Goal: Information Seeking & Learning: Learn about a topic

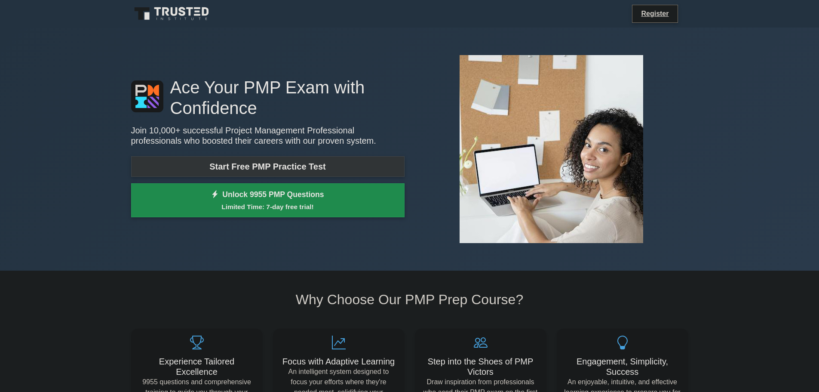
click at [204, 164] on link "Start Free PMP Practice Test" at bounding box center [267, 166] width 273 height 21
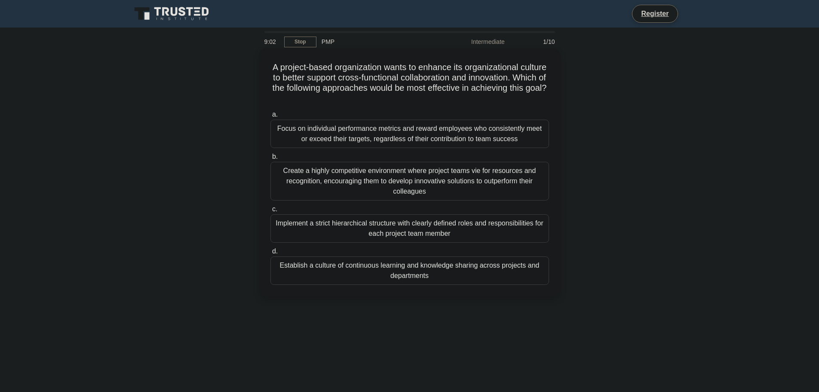
click at [416, 270] on div "Establish a culture of continuous learning and knowledge sharing across project…" at bounding box center [409, 270] width 279 height 28
click at [270, 254] on input "d. Establish a culture of continuous learning and knowledge sharing across proj…" at bounding box center [270, 252] width 0 height 6
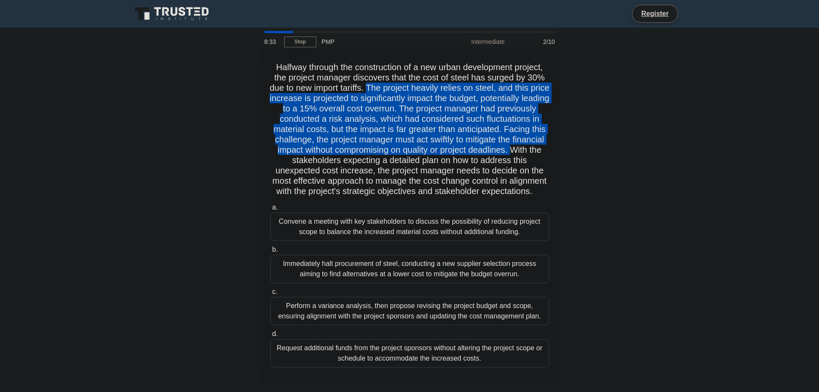
drag, startPoint x: 380, startPoint y: 89, endPoint x: 347, endPoint y: 164, distance: 82.0
click at [347, 164] on h5 "Halfway through the construction of a new urban development project, the projec…" at bounding box center [410, 129] width 280 height 135
click at [347, 162] on h5 "Halfway through the construction of a new urban development project, the projec…" at bounding box center [410, 129] width 280 height 135
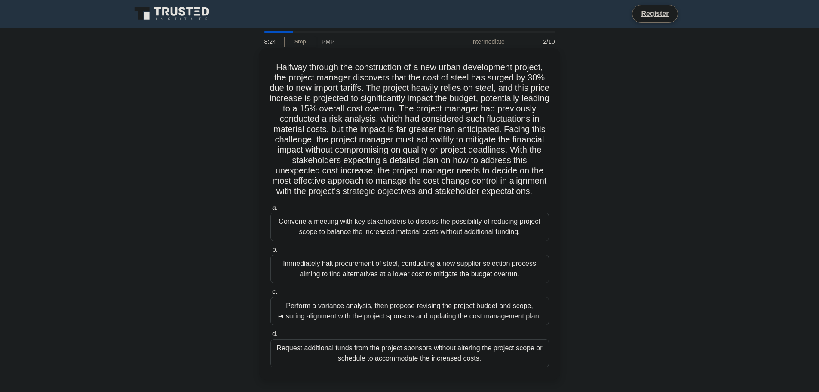
drag, startPoint x: 347, startPoint y: 160, endPoint x: 531, endPoint y: 198, distance: 187.9
click at [531, 197] on h5 "Halfway through the construction of a new urban development project, the projec…" at bounding box center [410, 129] width 280 height 135
click at [525, 197] on h5 "Halfway through the construction of a new urban development project, the projec…" at bounding box center [410, 129] width 280 height 135
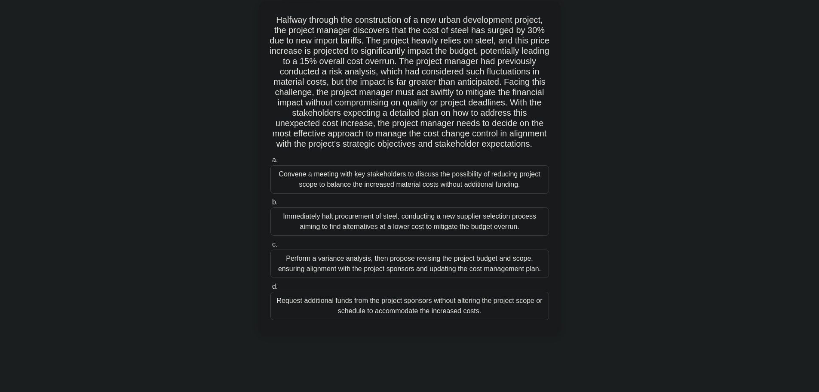
scroll to position [73, 0]
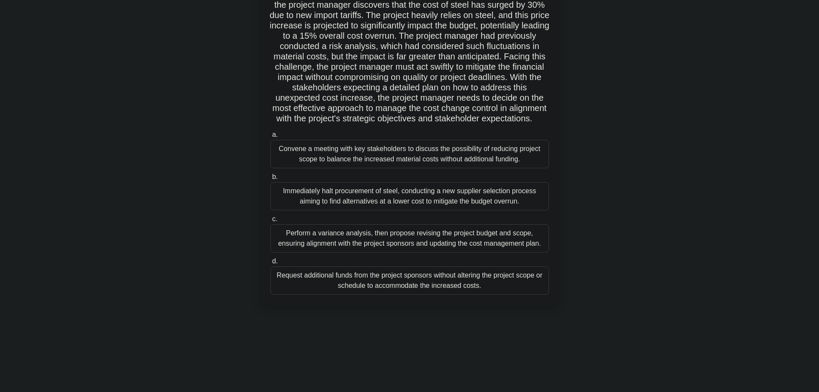
click at [378, 246] on div "Perform a variance analysis, then propose revising the project budget and scope…" at bounding box center [409, 238] width 279 height 28
click at [270, 222] on input "c. Perform a variance analysis, then propose revising the project budget and sc…" at bounding box center [270, 219] width 0 height 6
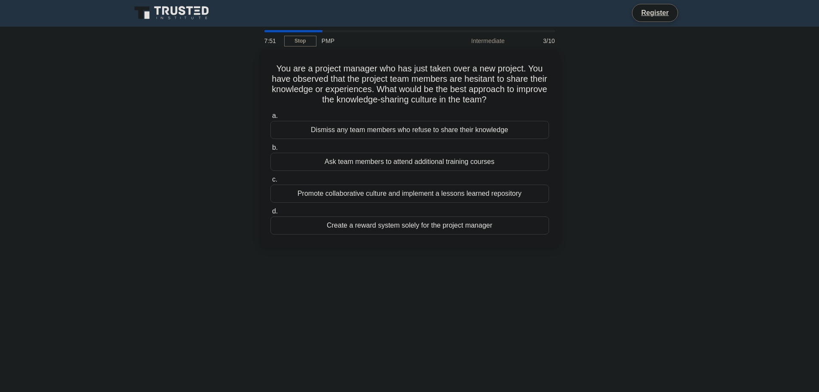
scroll to position [0, 0]
click at [417, 194] on div "Promote collaborative culture and implement a lessons learned repository" at bounding box center [409, 192] width 279 height 18
click at [270, 181] on input "c. Promote collaborative culture and implement a lessons learned repository" at bounding box center [270, 178] width 0 height 6
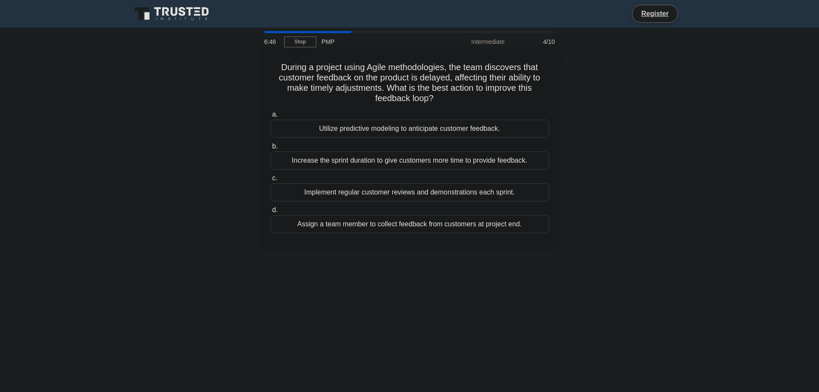
click at [461, 132] on div "Utilize predictive modeling to anticipate customer feedback." at bounding box center [409, 129] width 279 height 18
click at [270, 117] on input "a. Utilize predictive modeling to anticipate customer feedback." at bounding box center [270, 115] width 0 height 6
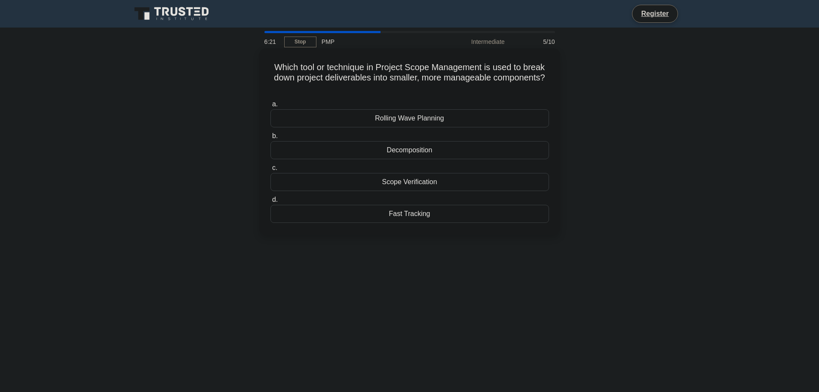
click at [407, 122] on div "Rolling Wave Planning" at bounding box center [409, 118] width 279 height 18
click at [270, 107] on input "a. Rolling Wave Planning" at bounding box center [270, 104] width 0 height 6
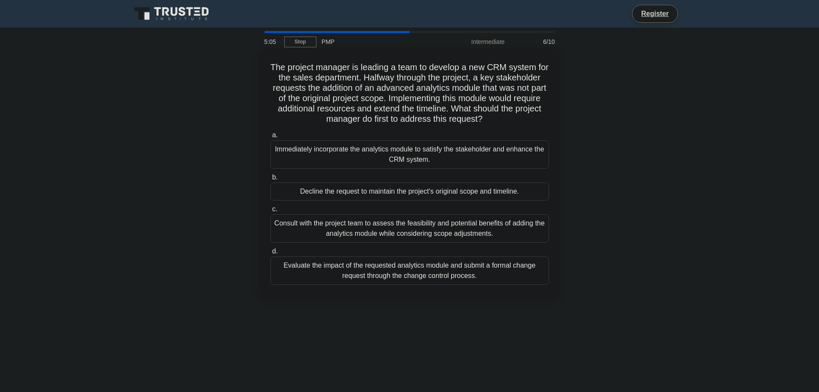
click at [459, 273] on div "Evaluate the impact of the requested analytics module and submit a formal chang…" at bounding box center [409, 270] width 279 height 28
click at [270, 254] on input "d. Evaluate the impact of the requested analytics module and submit a formal ch…" at bounding box center [270, 252] width 0 height 6
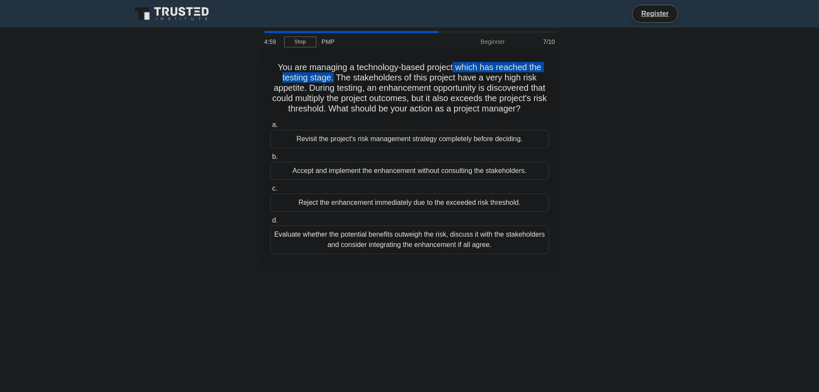
drag, startPoint x: 455, startPoint y: 64, endPoint x: 333, endPoint y: 80, distance: 123.6
click at [333, 80] on h5 "You are managing a technology-based project which has reached the testing stage…" at bounding box center [410, 88] width 280 height 52
click at [336, 80] on h5 "You are managing a technology-based project which has reached the testing stage…" at bounding box center [410, 88] width 280 height 52
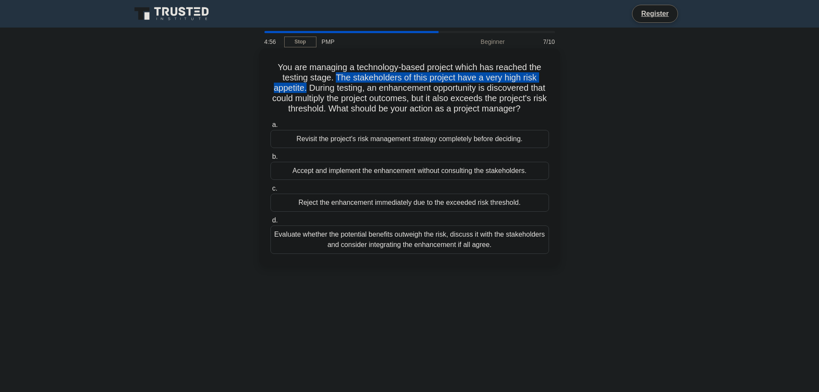
drag, startPoint x: 337, startPoint y: 78, endPoint x: 314, endPoint y: 89, distance: 25.0
click at [313, 88] on h5 "You are managing a technology-based project which has reached the testing stage…" at bounding box center [410, 88] width 280 height 52
click at [316, 89] on h5 "You are managing a technology-based project which has reached the testing stage…" at bounding box center [410, 88] width 280 height 52
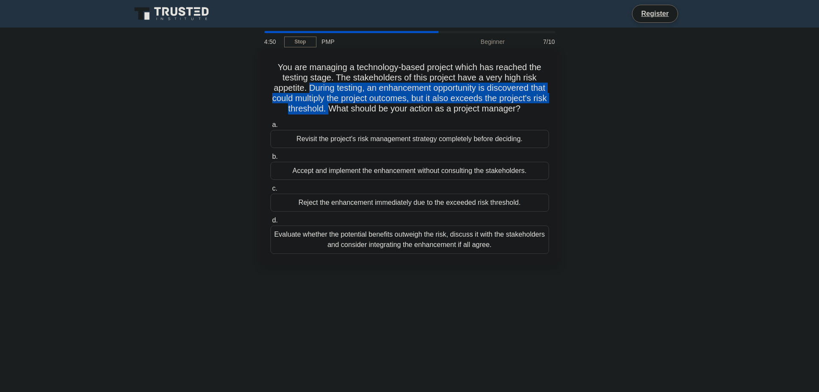
drag, startPoint x: 316, startPoint y: 89, endPoint x: 379, endPoint y: 108, distance: 66.6
click at [379, 108] on h5 "You are managing a technology-based project which has reached the testing stage…" at bounding box center [410, 88] width 280 height 52
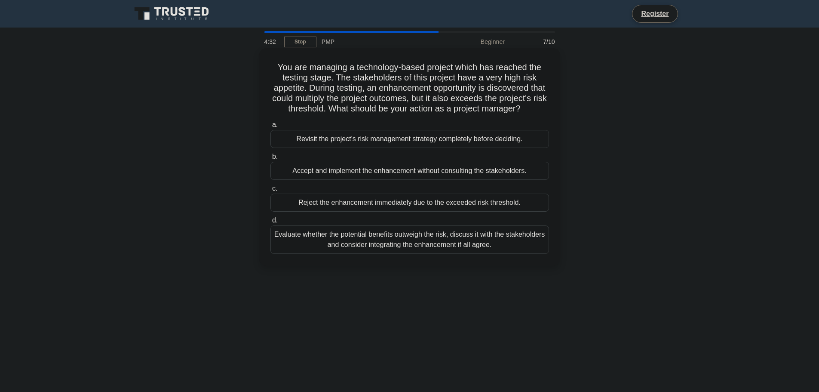
click at [416, 254] on div "Evaluate whether the potential benefits outweigh the risk, discuss it with the …" at bounding box center [409, 239] width 279 height 28
click at [270, 223] on input "d. Evaluate whether the potential benefits outweigh the risk, discuss it with t…" at bounding box center [270, 221] width 0 height 6
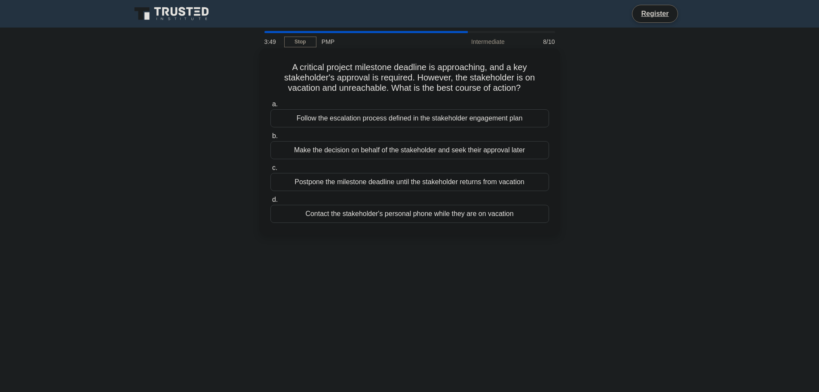
click at [375, 117] on div "Follow the escalation process defined in the stakeholder engagement plan" at bounding box center [409, 118] width 279 height 18
click at [270, 107] on input "a. Follow the escalation process defined in the stakeholder engagement plan" at bounding box center [270, 104] width 0 height 6
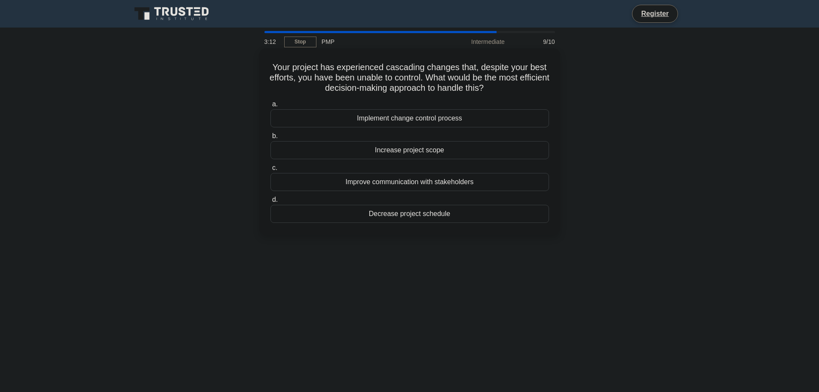
click at [413, 120] on div "Implement change control process" at bounding box center [409, 118] width 279 height 18
click at [270, 107] on input "a. Implement change control process" at bounding box center [270, 104] width 0 height 6
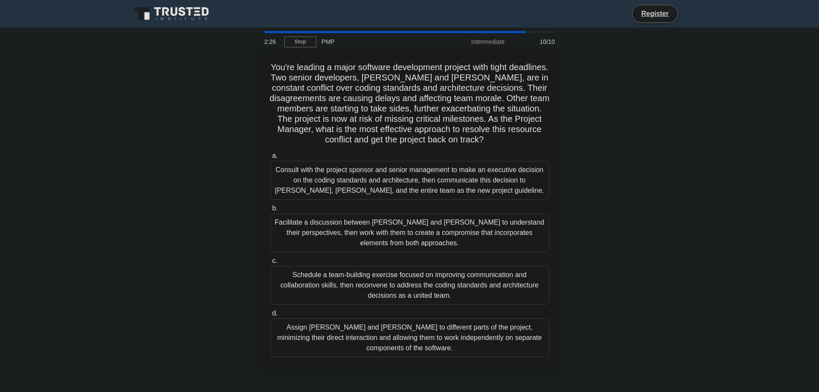
click at [359, 233] on div "Facilitate a discussion between Alice and Bob to understand their perspectives,…" at bounding box center [409, 232] width 279 height 39
click at [270, 211] on input "b. Facilitate a discussion between Alice and Bob to understand their perspectiv…" at bounding box center [270, 209] width 0 height 6
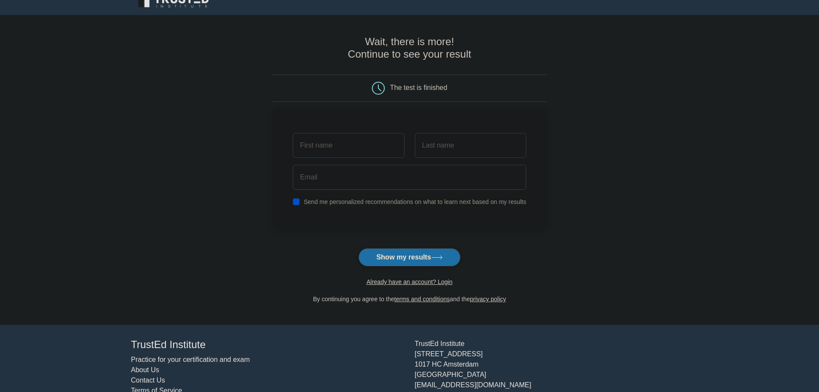
scroll to position [41, 0]
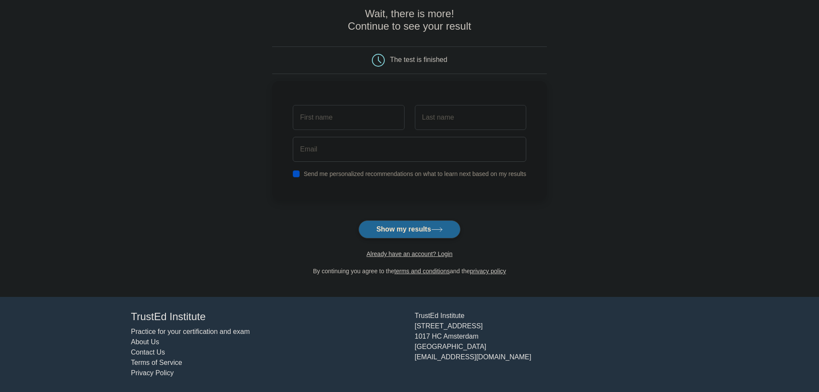
click at [391, 230] on button "Show my results" at bounding box center [409, 229] width 101 height 18
click at [307, 171] on label "Send me personalized recommendations on what to learn next based on my results" at bounding box center [415, 171] width 223 height 7
click at [295, 171] on input "checkbox" at bounding box center [296, 171] width 7 height 7
checkbox input "false"
click at [345, 122] on input "text" at bounding box center [348, 115] width 111 height 25
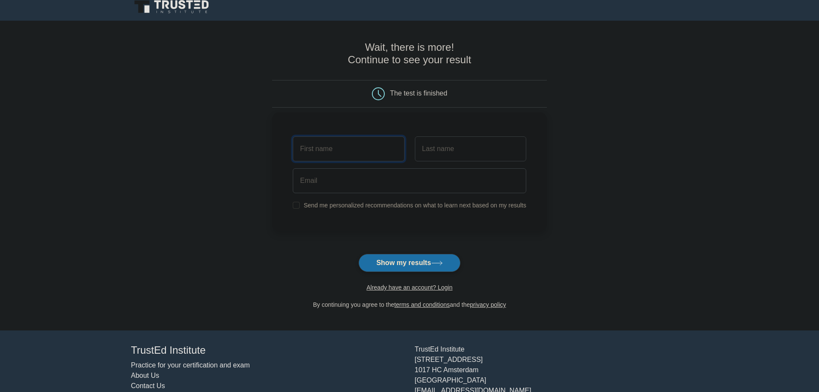
scroll to position [0, 0]
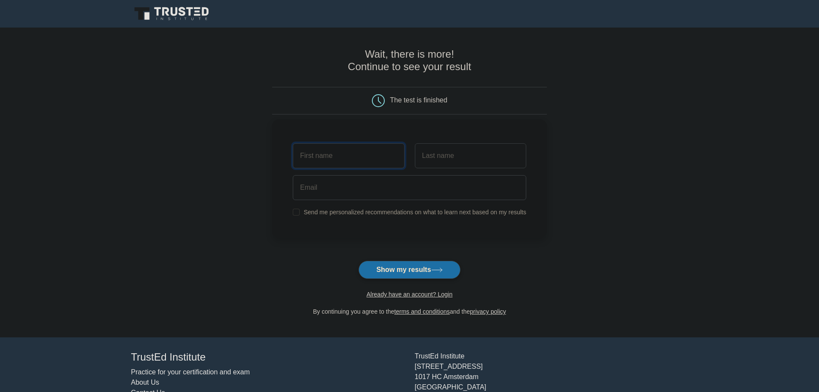
type input "H"
type input "Horia"
click at [455, 160] on input "text" at bounding box center [470, 155] width 111 height 25
drag, startPoint x: 461, startPoint y: 156, endPoint x: 375, endPoint y: 157, distance: 86.4
click at [375, 157] on div "Horia uRSE" at bounding box center [410, 156] width 244 height 32
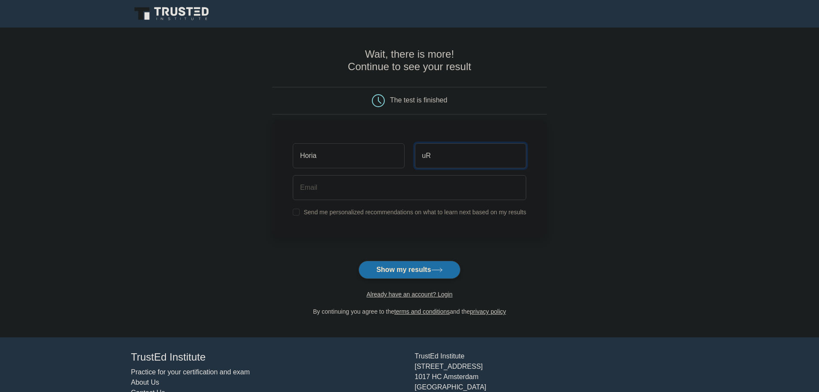
type input "u"
type input "Urse"
type input "H"
type input "horiacristian96@gmail.com"
click at [410, 269] on button "Show my results" at bounding box center [409, 270] width 101 height 18
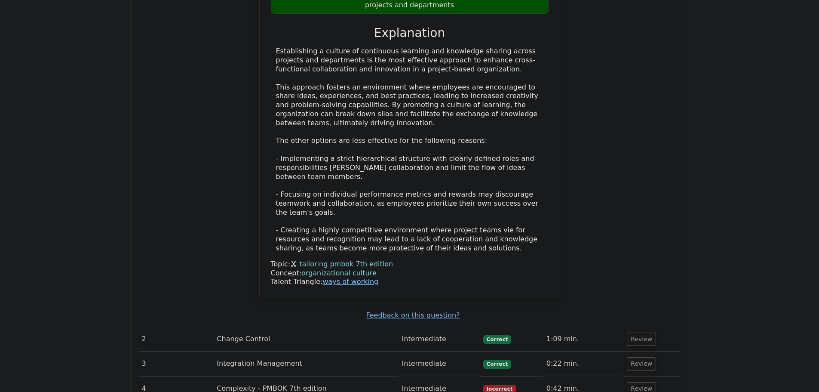
scroll to position [1075, 0]
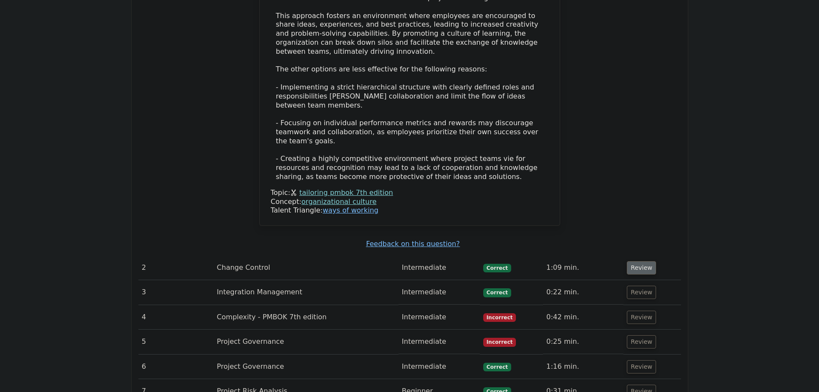
click at [640, 261] on button "Review" at bounding box center [641, 267] width 29 height 13
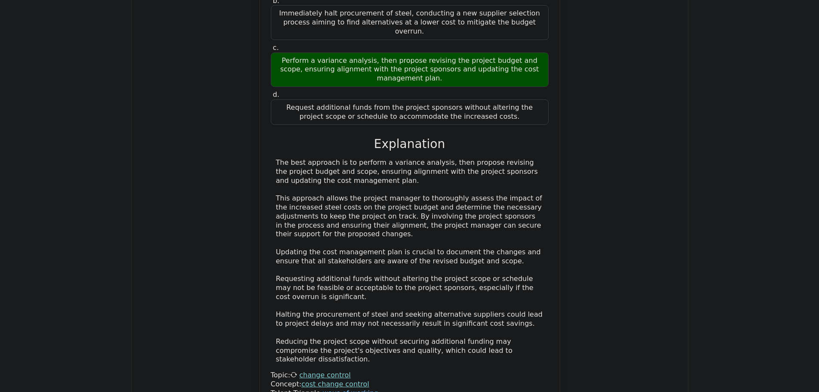
scroll to position [1720, 0]
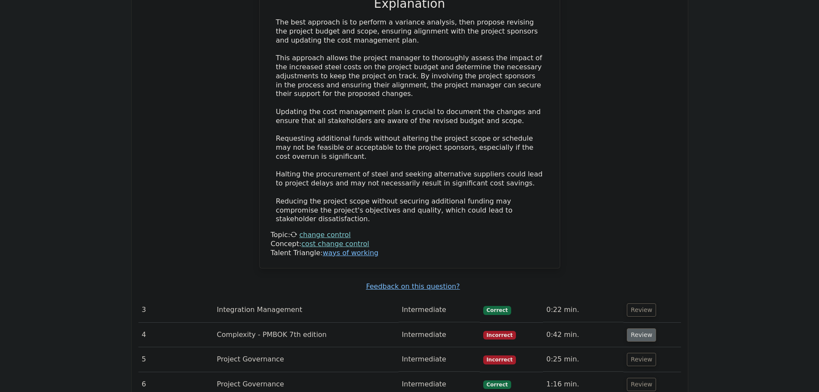
click at [634, 328] on button "Review" at bounding box center [641, 334] width 29 height 13
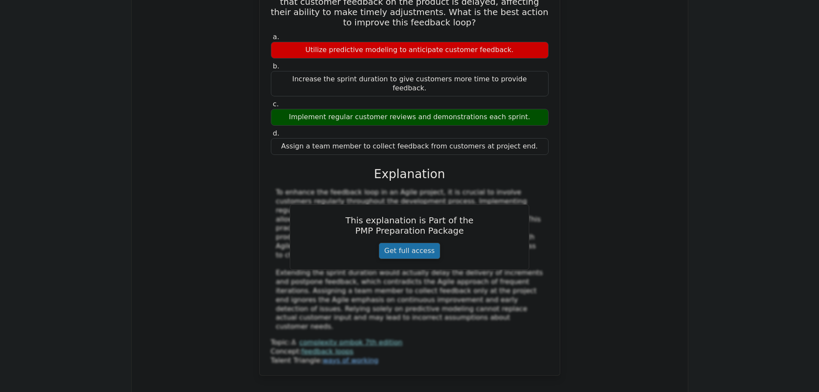
scroll to position [2107, 0]
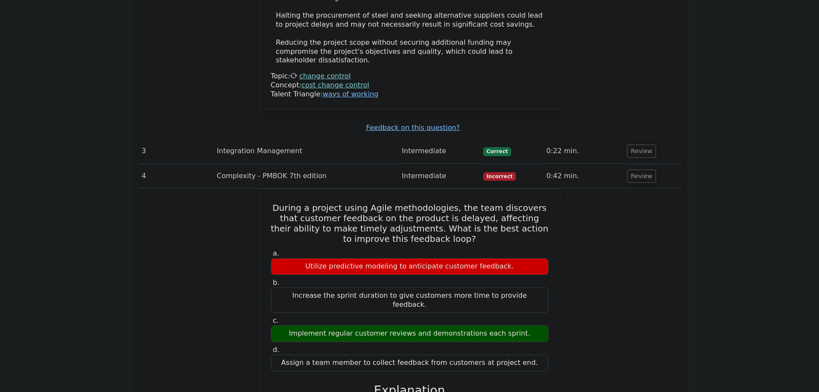
scroll to position [1707, 0]
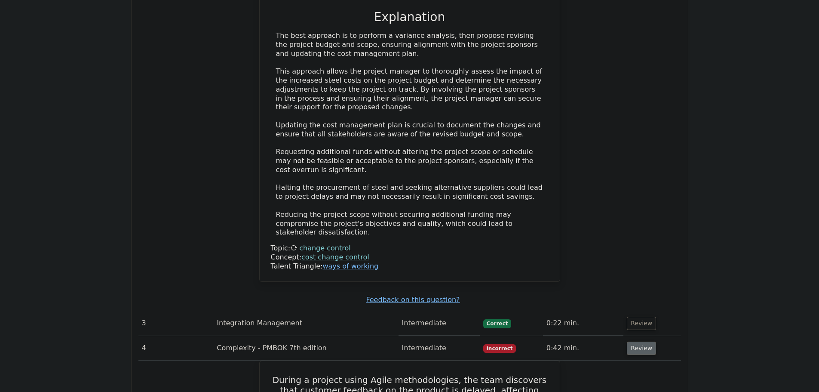
click at [635, 341] on button "Review" at bounding box center [641, 347] width 29 height 13
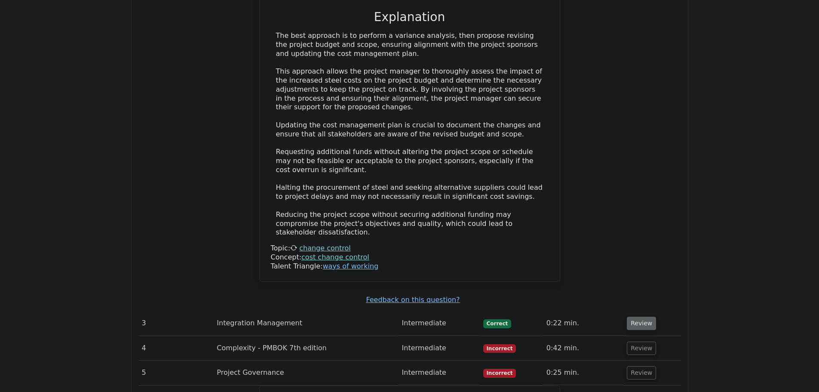
click at [638, 316] on button "Review" at bounding box center [641, 322] width 29 height 13
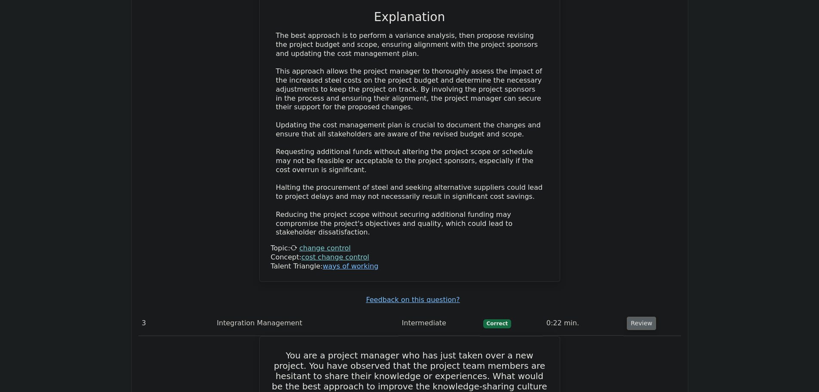
click at [638, 316] on button "Review" at bounding box center [641, 322] width 29 height 13
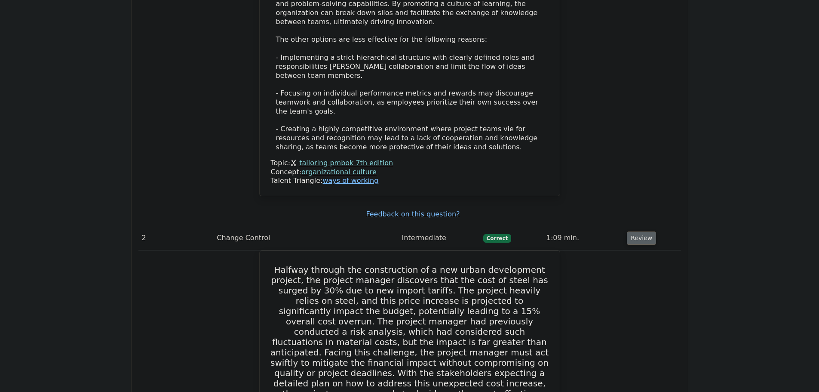
click at [635, 231] on button "Review" at bounding box center [641, 237] width 29 height 13
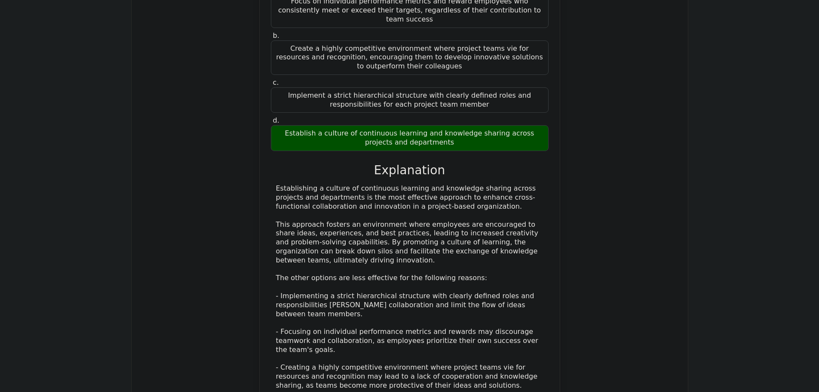
scroll to position [675, 0]
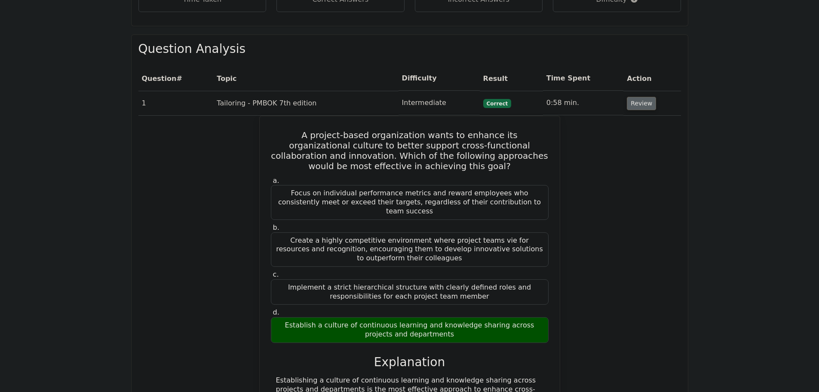
click at [641, 97] on button "Review" at bounding box center [641, 103] width 29 height 13
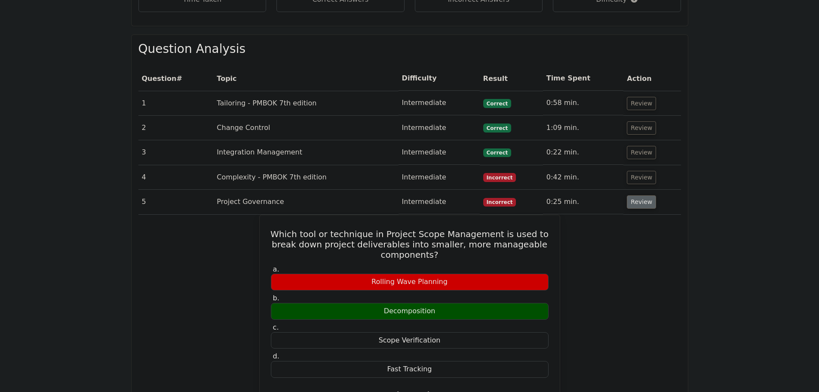
click at [638, 195] on button "Review" at bounding box center [641, 201] width 29 height 13
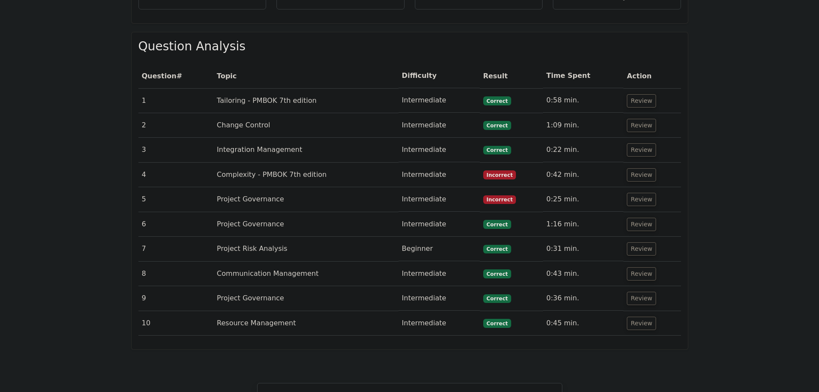
scroll to position [632, 0]
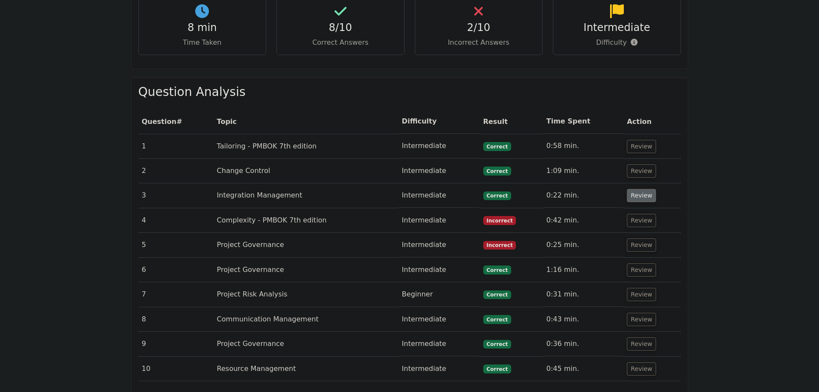
click at [639, 189] on button "Review" at bounding box center [641, 195] width 29 height 13
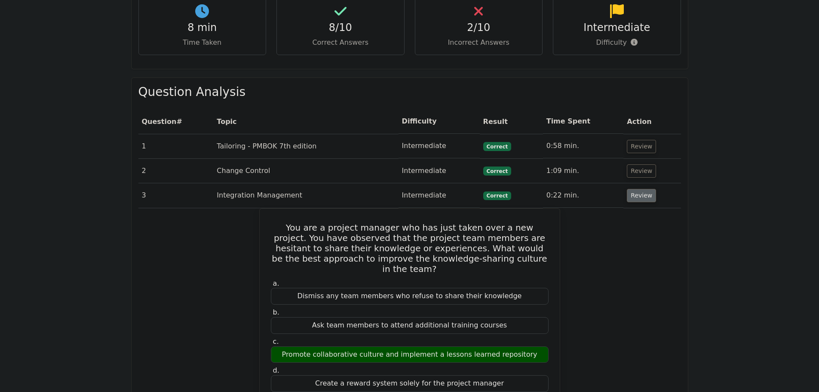
click at [642, 189] on button "Review" at bounding box center [641, 195] width 29 height 13
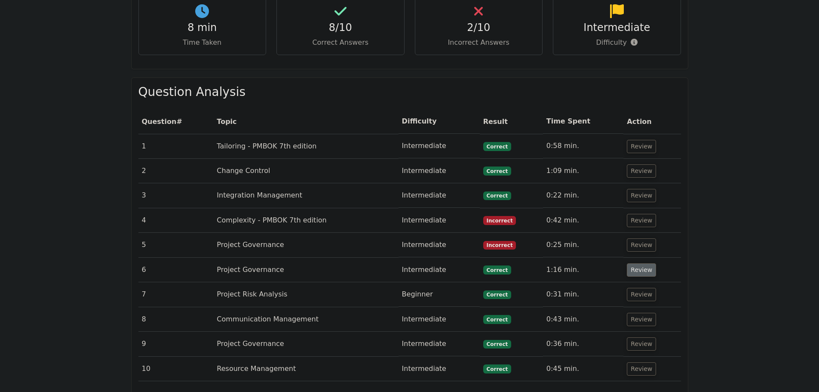
click at [632, 263] on button "Review" at bounding box center [641, 269] width 29 height 13
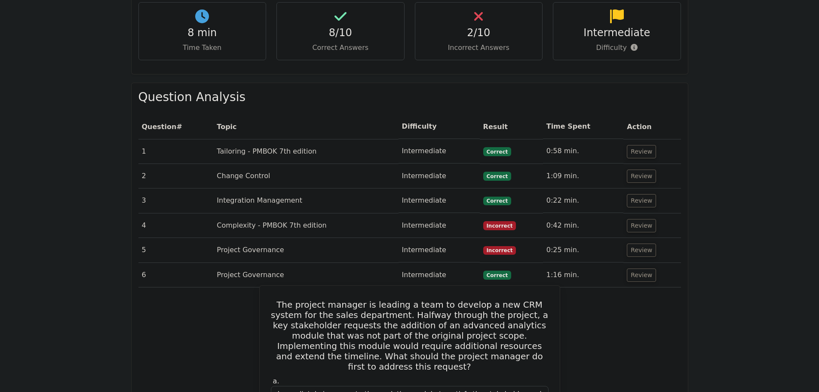
scroll to position [675, 0]
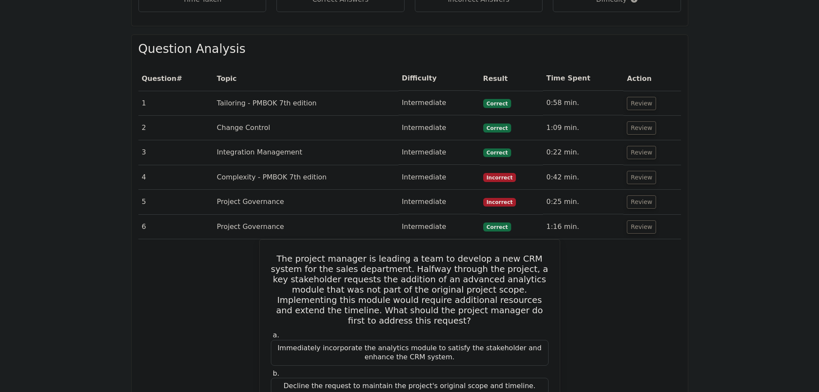
click at [345, 215] on td "Project Governance" at bounding box center [305, 227] width 185 height 25
click at [228, 215] on td "Project Governance" at bounding box center [305, 227] width 185 height 25
click at [631, 220] on button "Review" at bounding box center [641, 226] width 29 height 13
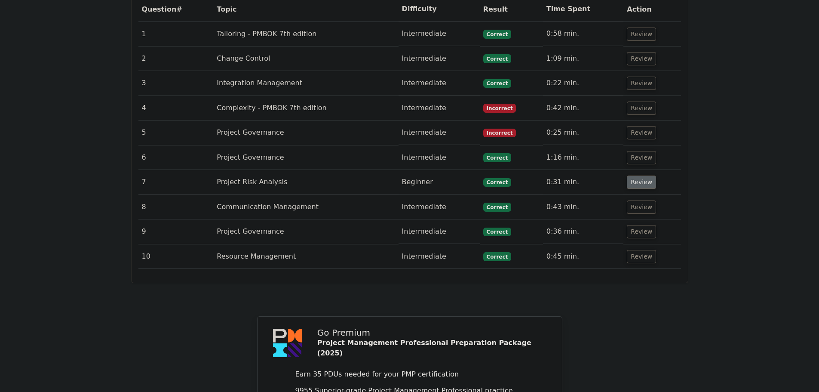
scroll to position [633, 0]
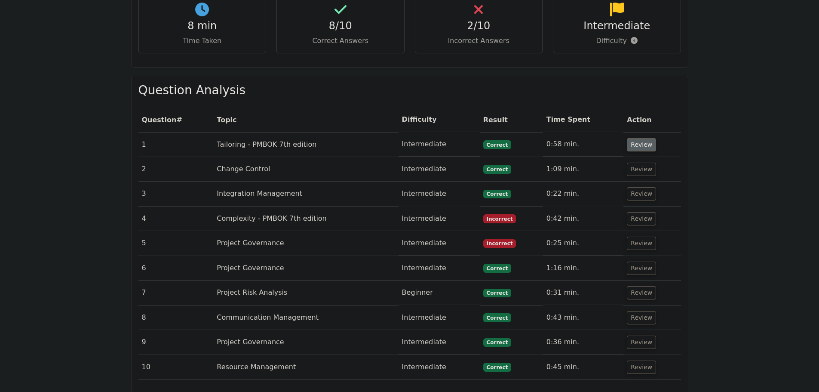
click at [635, 138] on button "Review" at bounding box center [641, 144] width 29 height 13
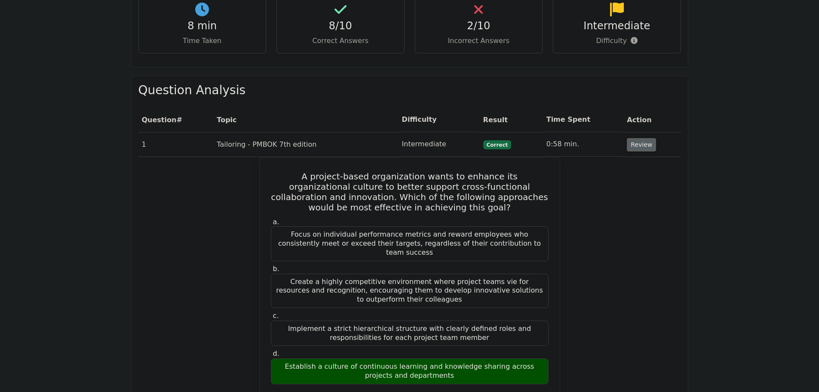
click at [636, 138] on button "Review" at bounding box center [641, 144] width 29 height 13
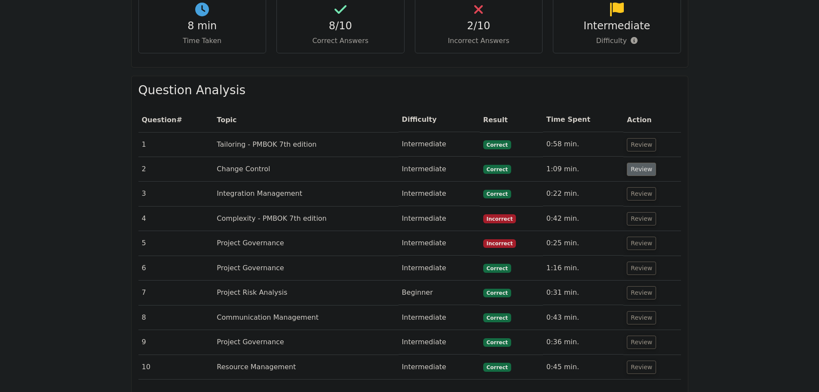
click at [630, 163] on button "Review" at bounding box center [641, 169] width 29 height 13
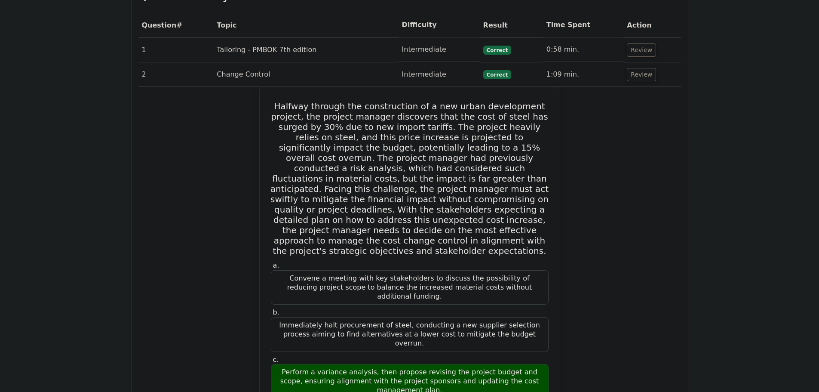
scroll to position [547, 0]
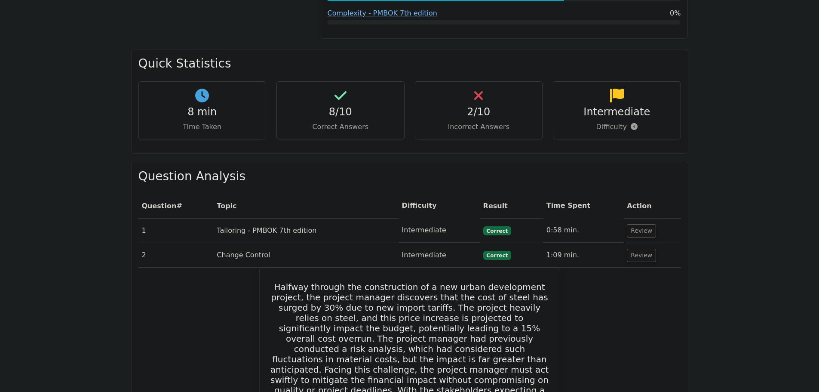
click at [365, 243] on td "Change Control" at bounding box center [305, 255] width 185 height 25
click at [641, 249] on button "Review" at bounding box center [641, 255] width 29 height 13
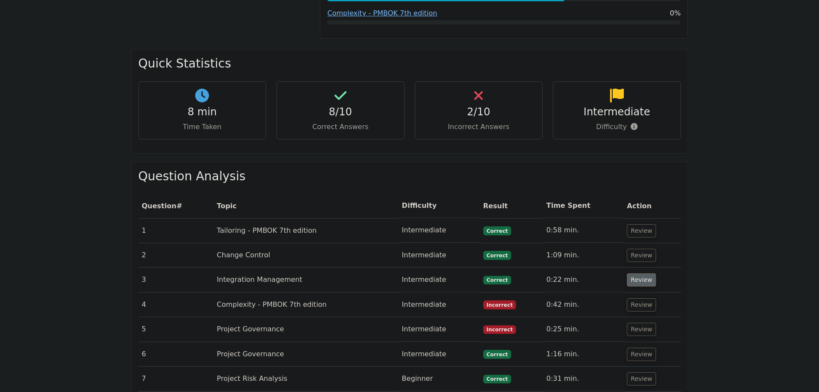
click at [635, 273] on button "Review" at bounding box center [641, 279] width 29 height 13
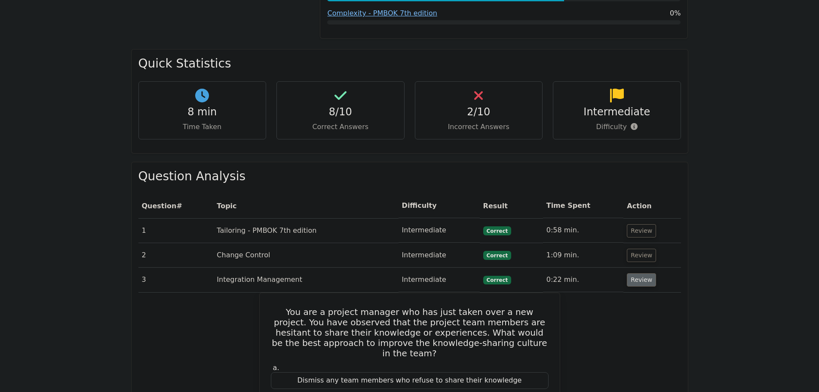
click at [636, 273] on button "Review" at bounding box center [641, 279] width 29 height 13
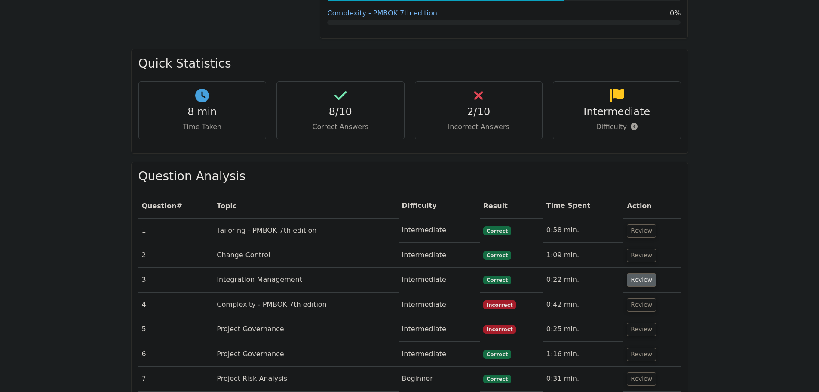
click at [638, 273] on button "Review" at bounding box center [641, 279] width 29 height 13
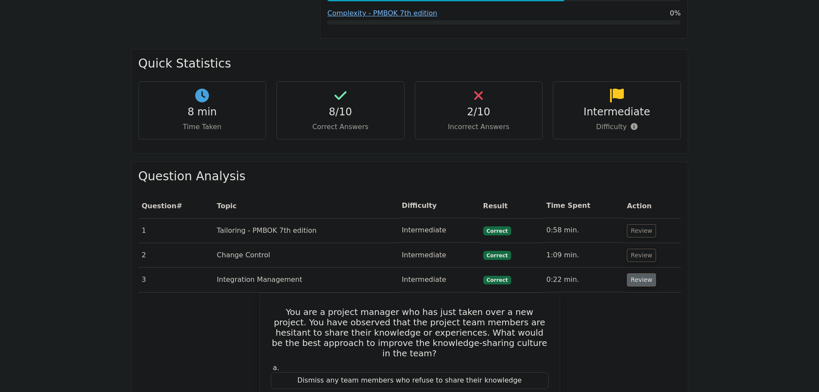
click at [638, 273] on button "Review" at bounding box center [641, 279] width 29 height 13
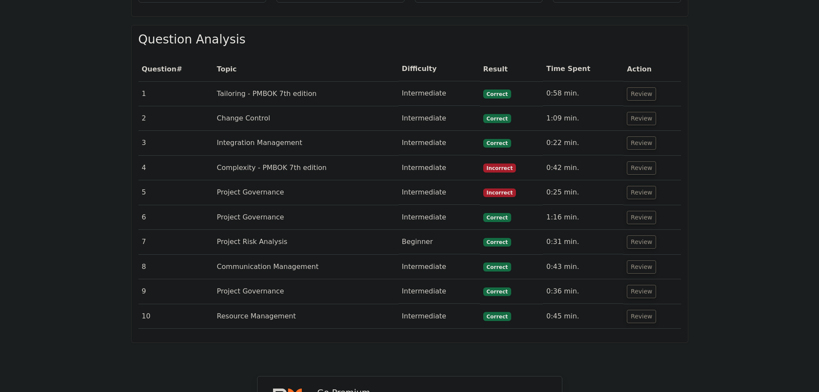
scroll to position [676, 0]
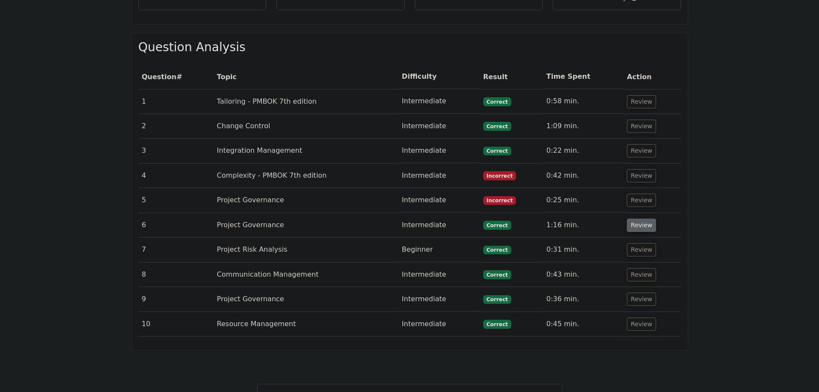
click at [637, 218] on button "Review" at bounding box center [641, 224] width 29 height 13
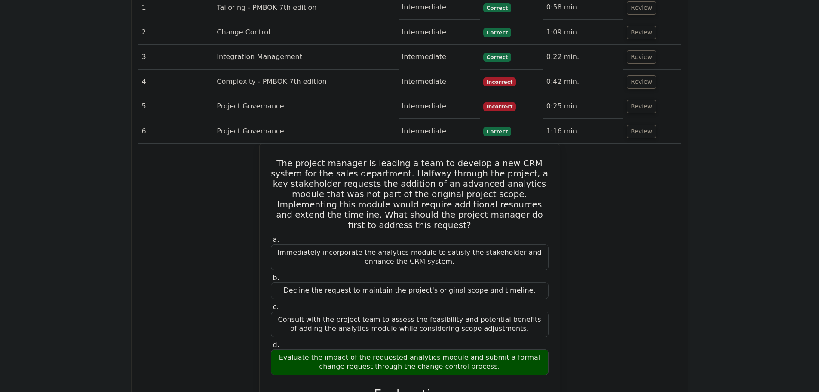
scroll to position [762, 0]
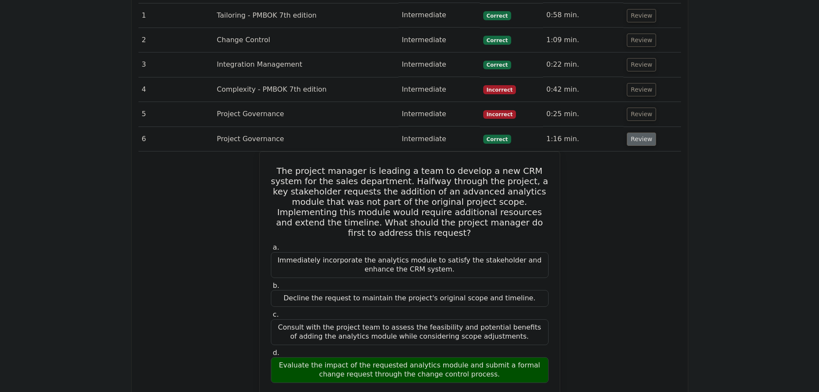
click at [641, 132] on button "Review" at bounding box center [641, 138] width 29 height 13
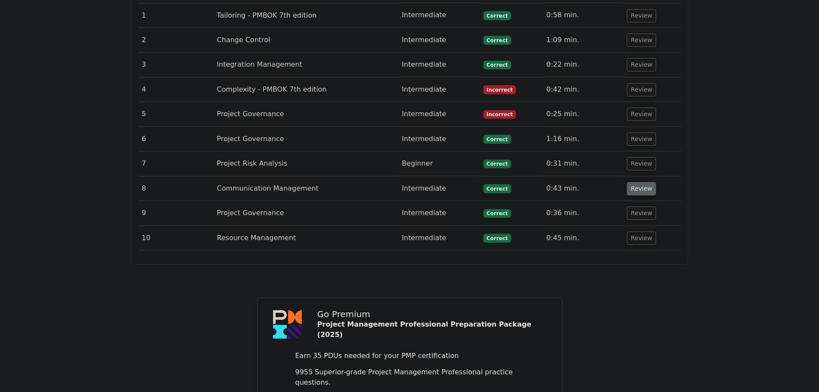
click at [643, 182] on button "Review" at bounding box center [641, 188] width 29 height 13
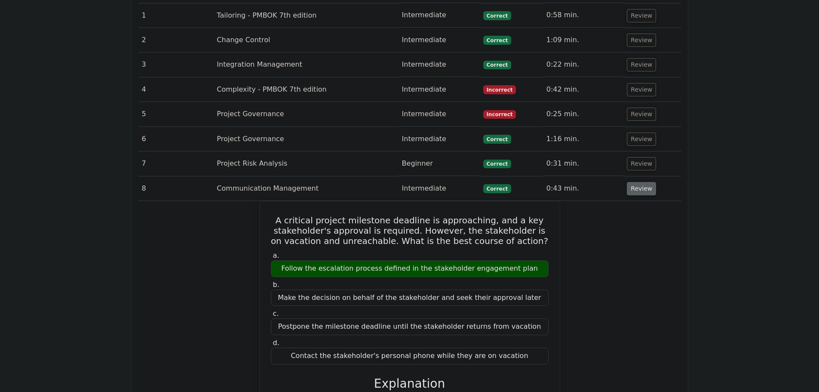
click at [643, 182] on button "Review" at bounding box center [641, 188] width 29 height 13
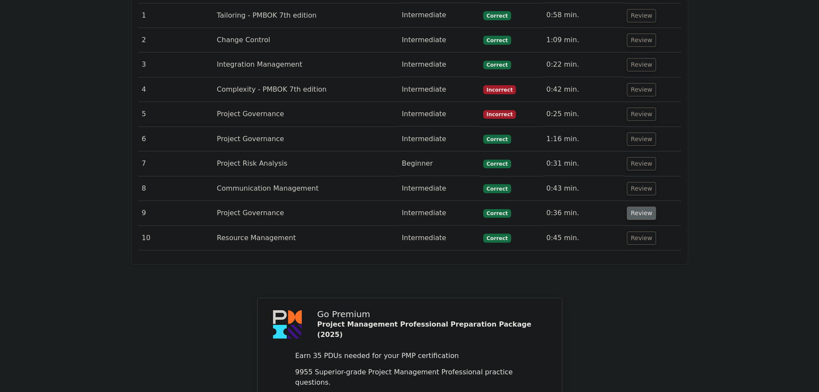
click at [643, 206] on button "Review" at bounding box center [641, 212] width 29 height 13
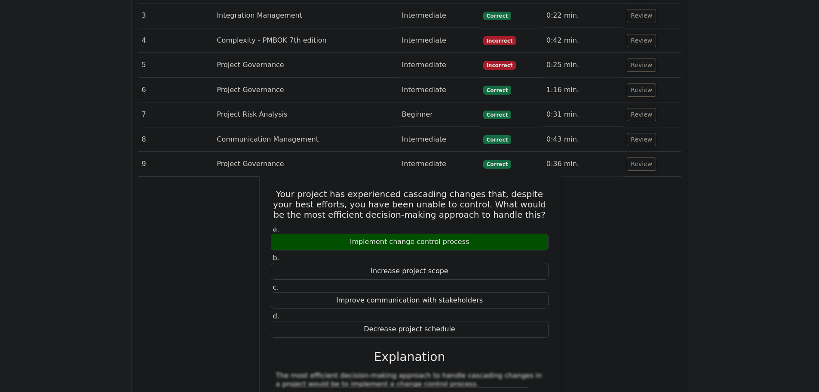
scroll to position [805, 0]
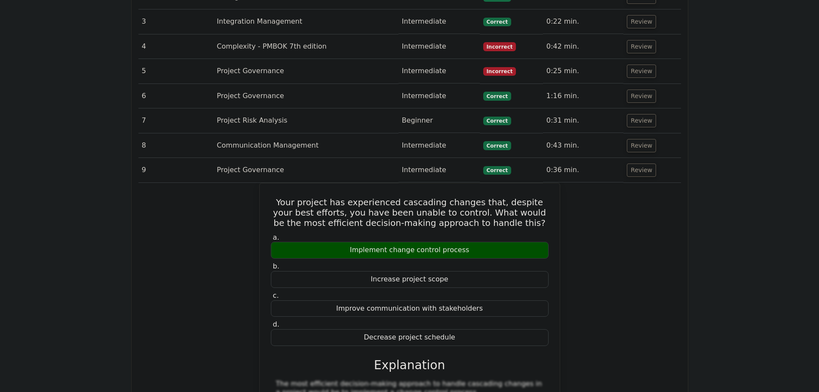
click at [454, 158] on td "Intermediate" at bounding box center [439, 170] width 81 height 25
click at [241, 158] on td "Project Governance" at bounding box center [305, 170] width 185 height 25
click at [642, 163] on button "Review" at bounding box center [641, 169] width 29 height 13
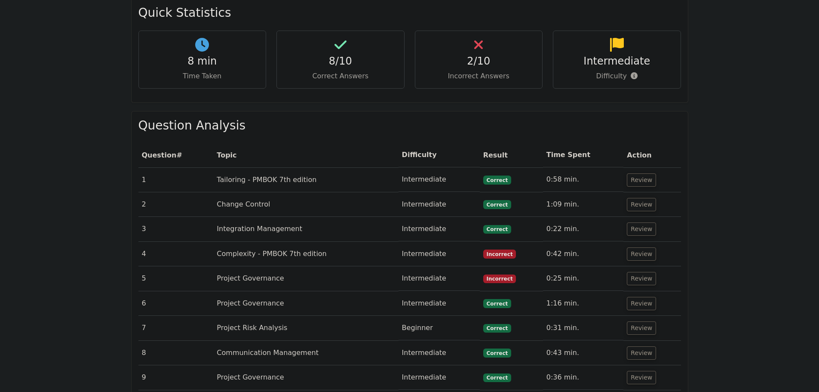
scroll to position [590, 0]
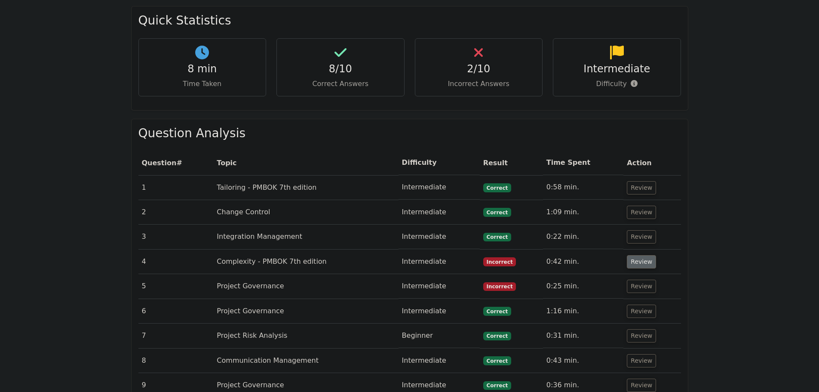
click at [646, 255] on button "Review" at bounding box center [641, 261] width 29 height 13
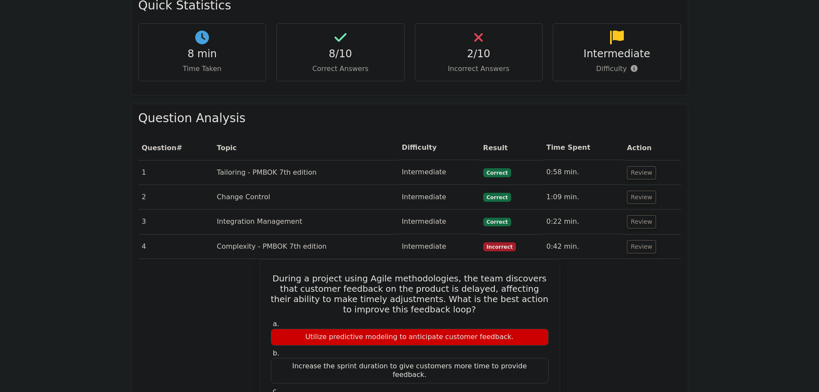
scroll to position [676, 0]
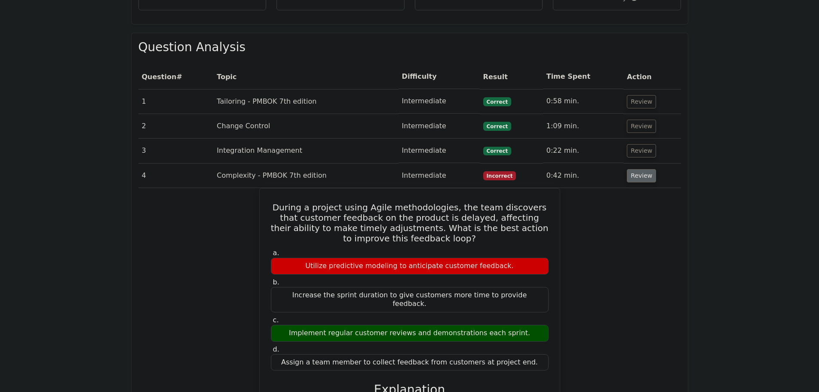
click at [638, 169] on button "Review" at bounding box center [641, 175] width 29 height 13
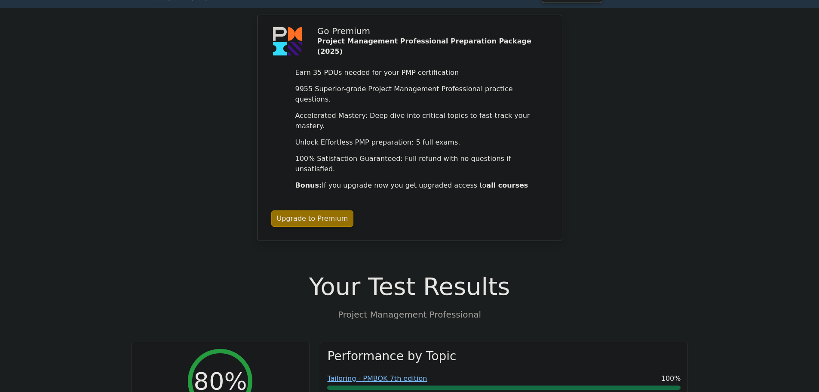
scroll to position [0, 0]
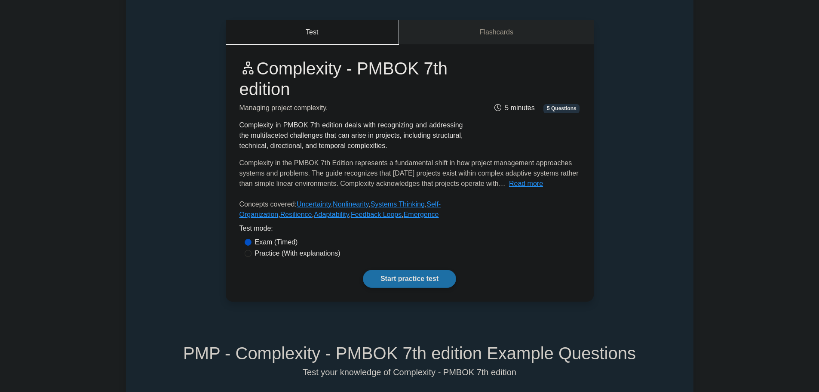
scroll to position [43, 0]
